Goal: Participate in discussion

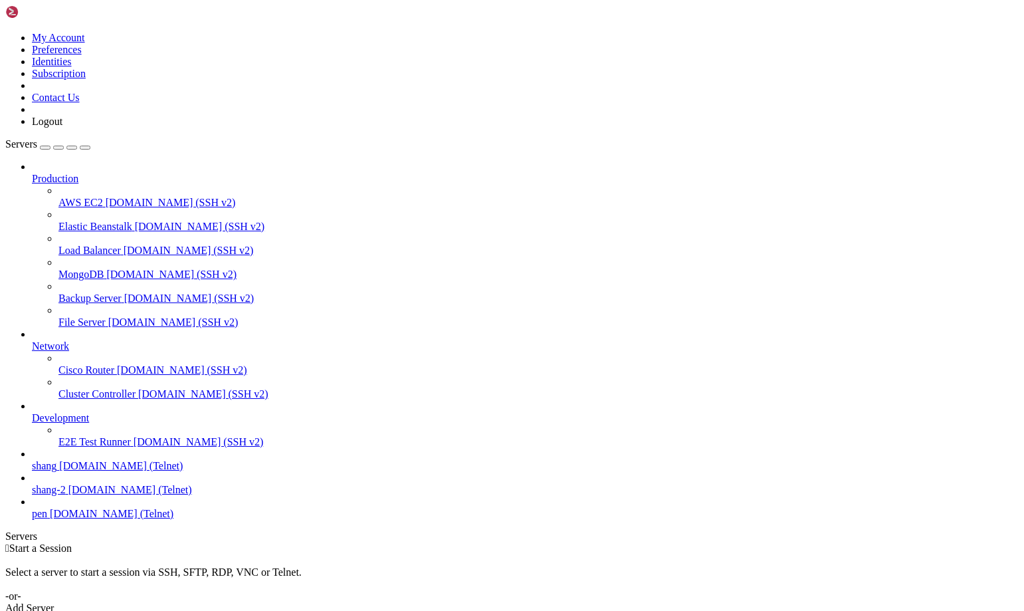
click at [56, 471] on span "shang" at bounding box center [44, 465] width 25 height 11
drag, startPoint x: 60, startPoint y: 1300, endPoint x: 10, endPoint y: 1302, distance: 49.9
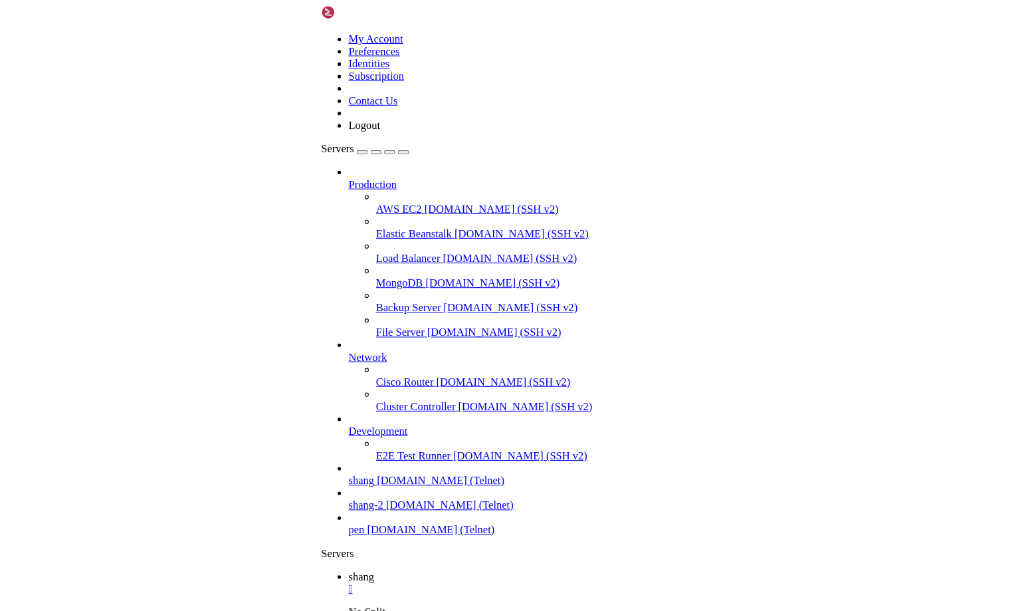
scroll to position [3330, 0]
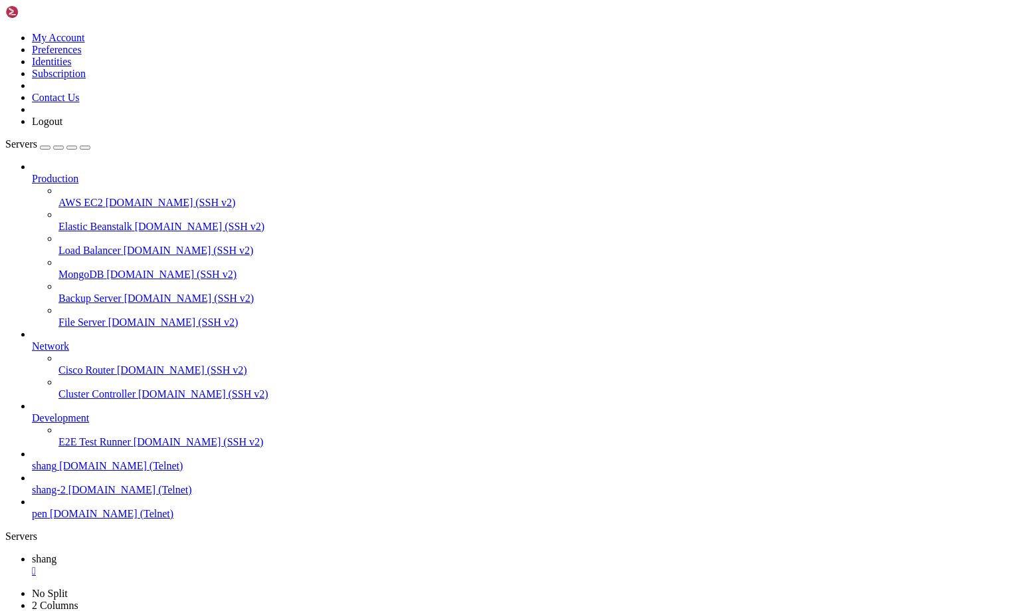
drag, startPoint x: 130, startPoint y: 1227, endPoint x: 229, endPoint y: 1227, distance: 99.7
drag, startPoint x: 129, startPoint y: 1011, endPoint x: 261, endPoint y: 1052, distance: 138.5
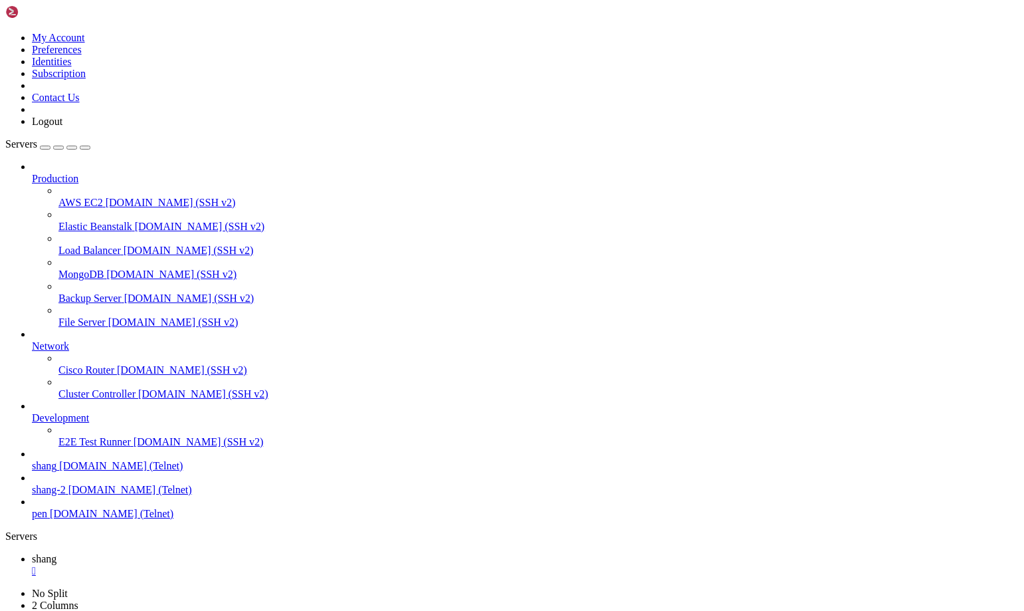
scroll to position [12771, 0]
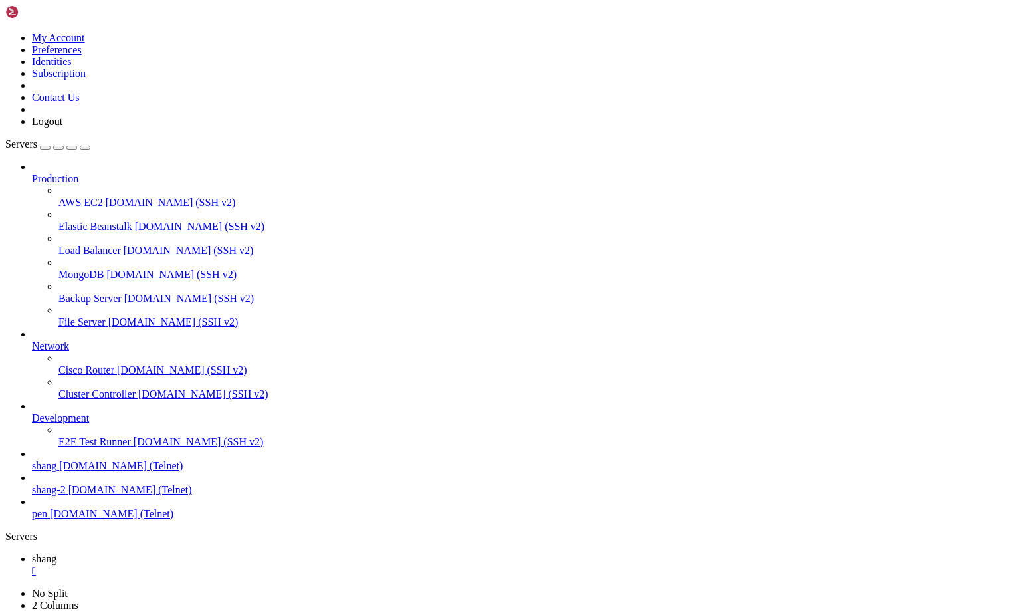
scroll to position [15013, 0]
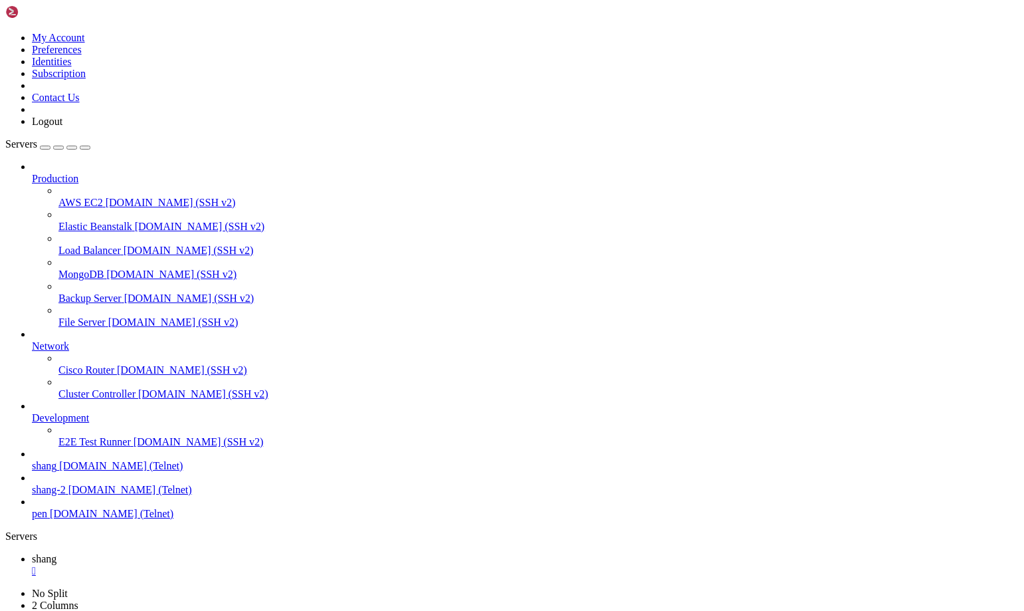
scroll to position [17822, 0]
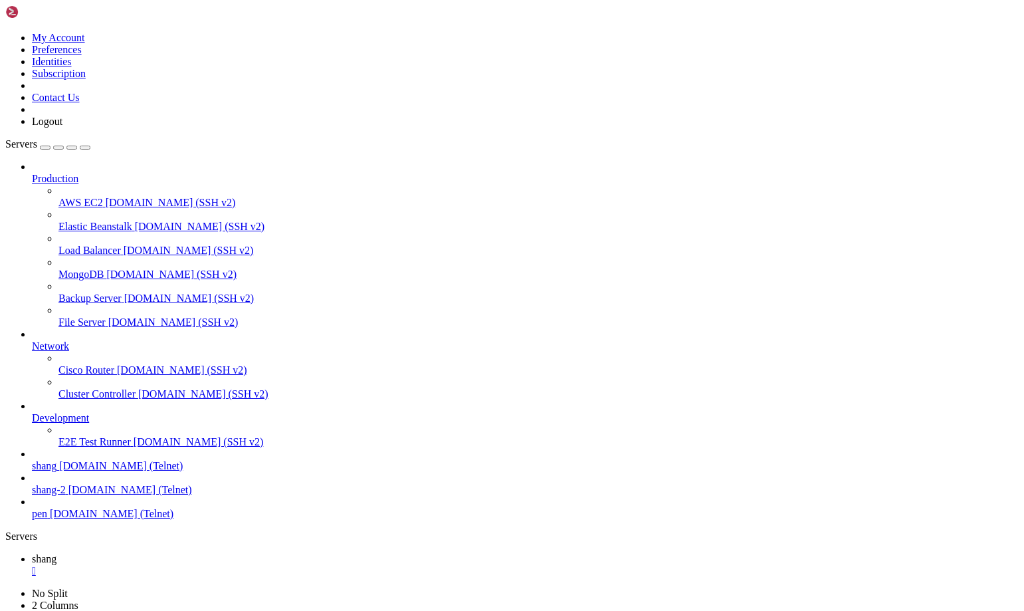
scroll to position [17971, 0]
drag, startPoint x: 551, startPoint y: 1218, endPoint x: 690, endPoint y: 1229, distance: 140.0
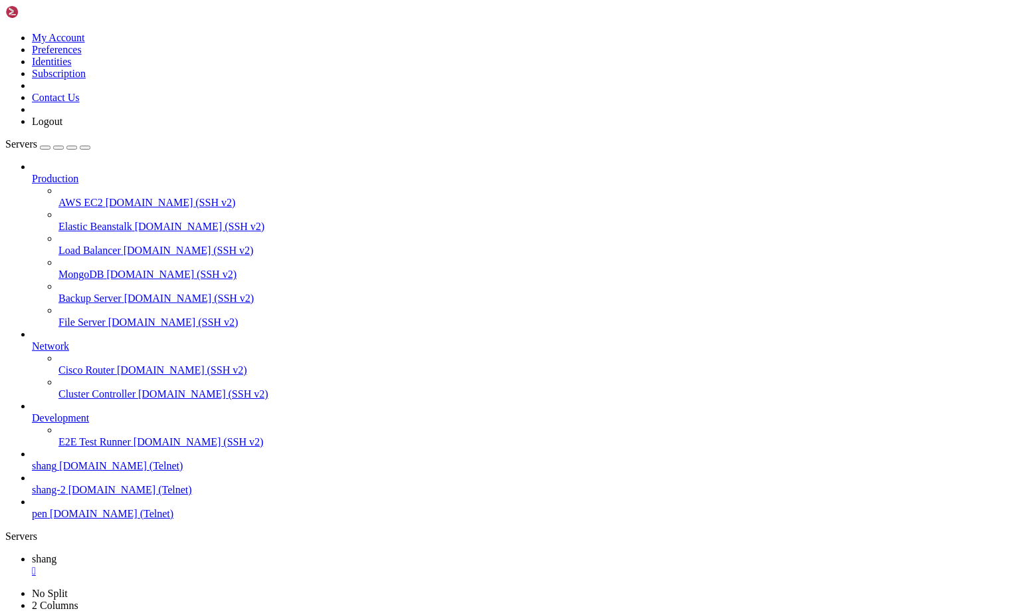
drag, startPoint x: 118, startPoint y: 1227, endPoint x: 368, endPoint y: 1221, distance: 250.5
